Goal: Task Accomplishment & Management: Complete application form

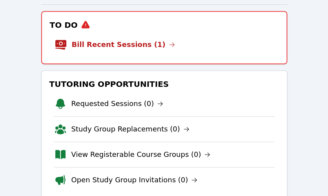
scroll to position [104, 0]
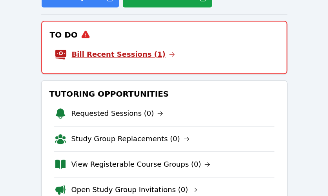
click at [132, 55] on link "Bill Recent Sessions (1)" at bounding box center [123, 54] width 103 height 11
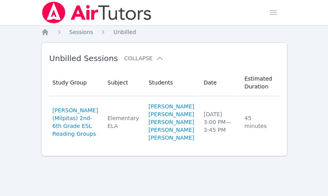
scroll to position [8, 0]
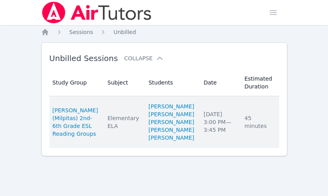
click at [281, 124] on link "Complete" at bounding box center [300, 122] width 38 height 13
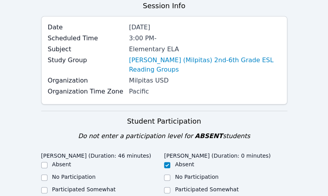
scroll to position [157, 0]
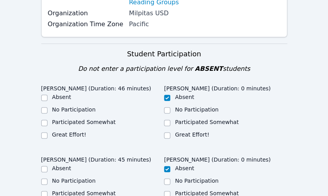
click at [69, 132] on label "Great Effort!" at bounding box center [69, 135] width 34 height 6
click at [47, 132] on input "Great Effort!" at bounding box center [44, 135] width 6 height 6
checkbox input "true"
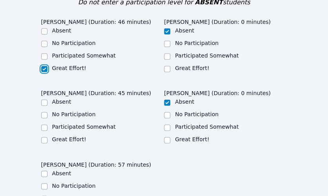
scroll to position [261, 0]
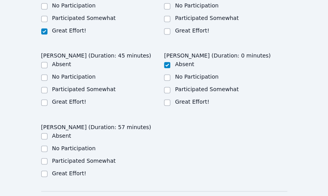
click at [69, 98] on div "Great Effort!" at bounding box center [102, 102] width 123 height 9
click at [66, 99] on label "Great Effort!" at bounding box center [69, 102] width 34 height 6
click at [47, 100] on input "Great Effort!" at bounding box center [44, 103] width 6 height 6
checkbox input "true"
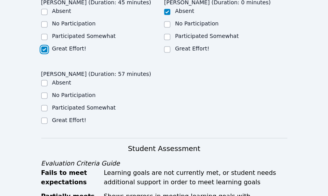
scroll to position [366, 0]
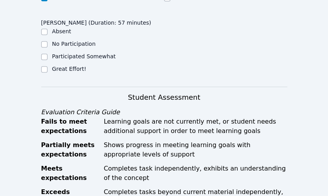
click at [69, 65] on label "Great Effort!" at bounding box center [69, 68] width 34 height 6
click at [47, 66] on input "Great Effort!" at bounding box center [44, 69] width 6 height 6
checkbox input "true"
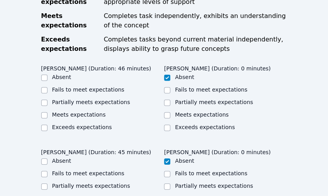
scroll to position [522, 0]
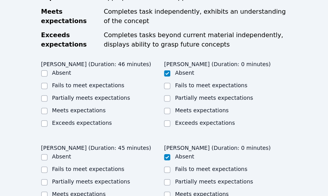
click at [77, 107] on label "Meets expectations" at bounding box center [79, 110] width 54 height 6
click at [47, 108] on input "Meets expectations" at bounding box center [44, 111] width 6 height 6
checkbox input "true"
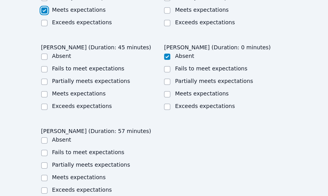
scroll to position [627, 0]
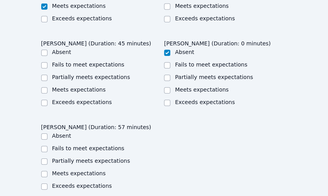
click at [72, 87] on label "Meets expectations" at bounding box center [79, 90] width 54 height 6
click at [47, 87] on input "Meets expectations" at bounding box center [44, 90] width 6 height 6
checkbox input "true"
click at [73, 170] on label "Meets expectations" at bounding box center [79, 173] width 54 height 6
click at [47, 171] on input "Meets expectations" at bounding box center [44, 174] width 6 height 6
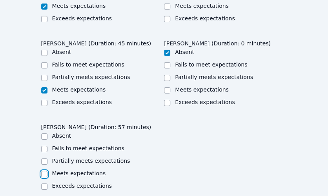
checkbox input "true"
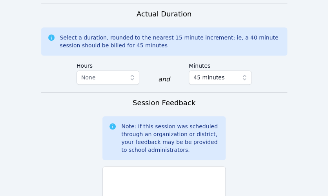
scroll to position [888, 0]
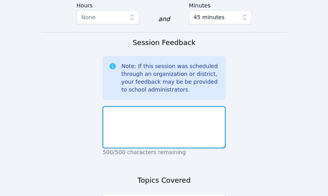
click at [151, 106] on textarea at bounding box center [163, 127] width 123 height 42
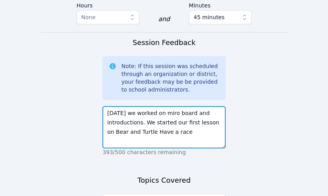
click at [216, 106] on textarea "Today we worked on miro board and introductions. We started our first lesson on…" at bounding box center [163, 127] width 123 height 42
click at [215, 106] on textarea "Today we worked on miro board and introductions. We started our first lesson on…" at bounding box center [163, 127] width 123 height 42
click at [121, 114] on textarea "Today we worked on miro board and introductions. We started our first lesson on…" at bounding box center [163, 127] width 123 height 42
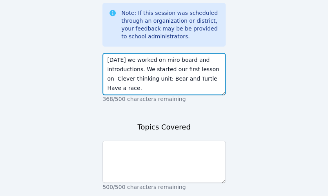
scroll to position [978, 0]
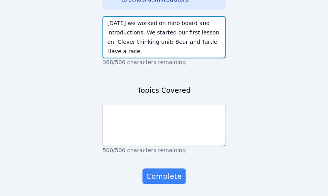
type textarea "Today we worked on miro board and introductions. We started our first lesson on…"
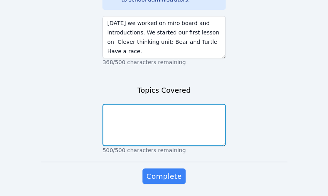
click at [160, 104] on textarea at bounding box center [163, 125] width 123 height 42
click at [176, 104] on textarea at bounding box center [163, 125] width 123 height 42
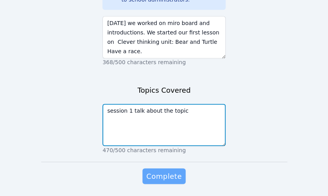
type textarea "session 1 talk about the topic"
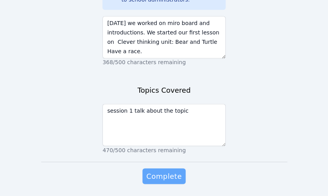
drag, startPoint x: 151, startPoint y: 147, endPoint x: 147, endPoint y: 137, distance: 10.8
click at [149, 171] on span "Complete" at bounding box center [163, 176] width 35 height 11
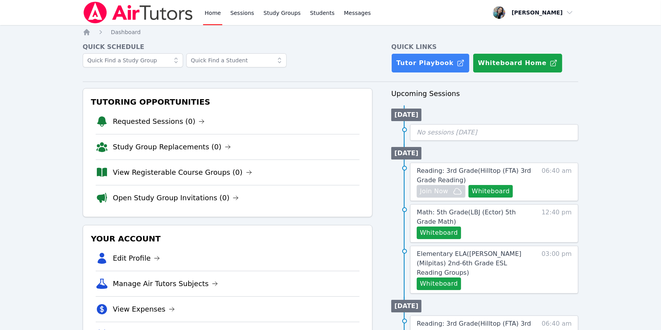
click at [315, 71] on div at bounding box center [228, 64] width 290 height 22
